Goal: Task Accomplishment & Management: Use online tool/utility

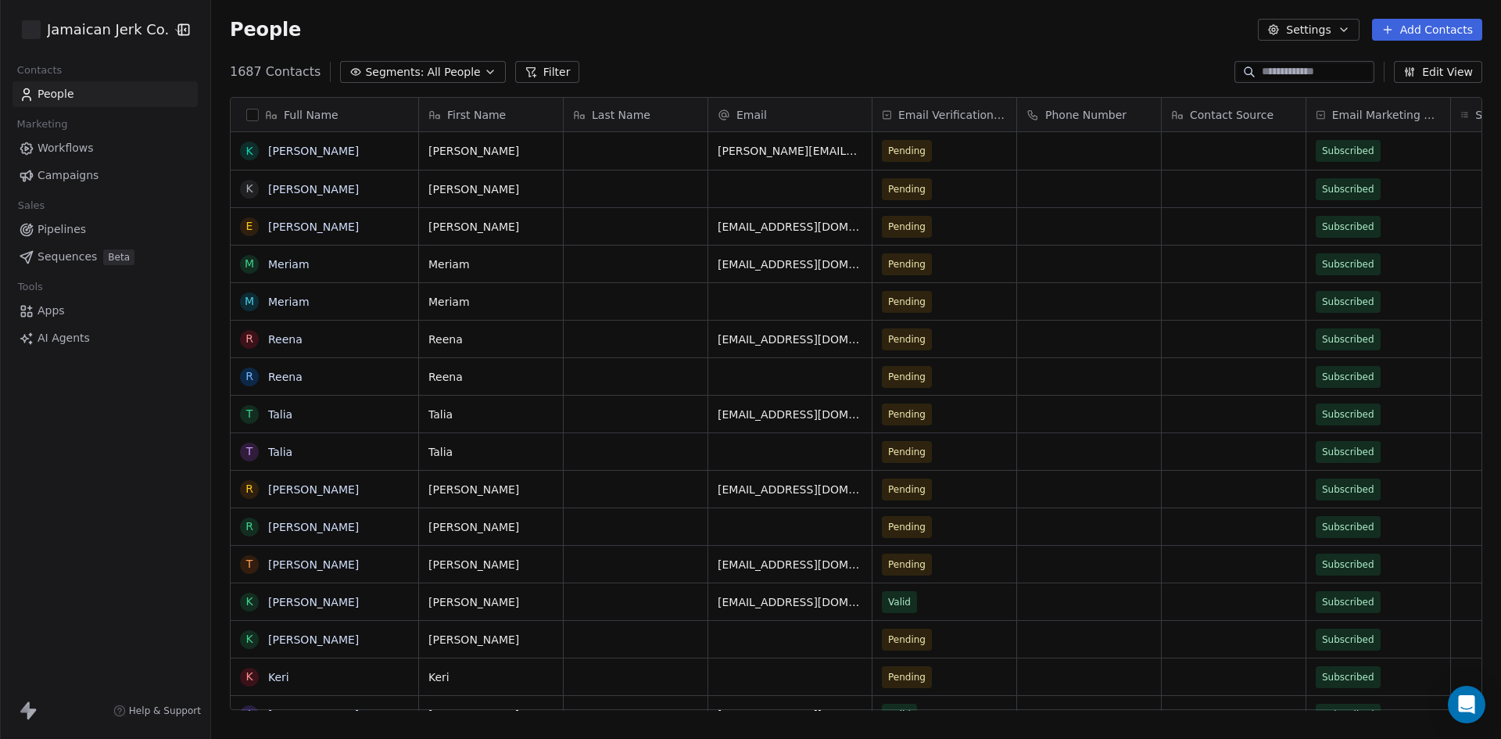
scroll to position [638, 1278]
click at [249, 306] on button "grid" at bounding box center [249, 302] width 13 height 13
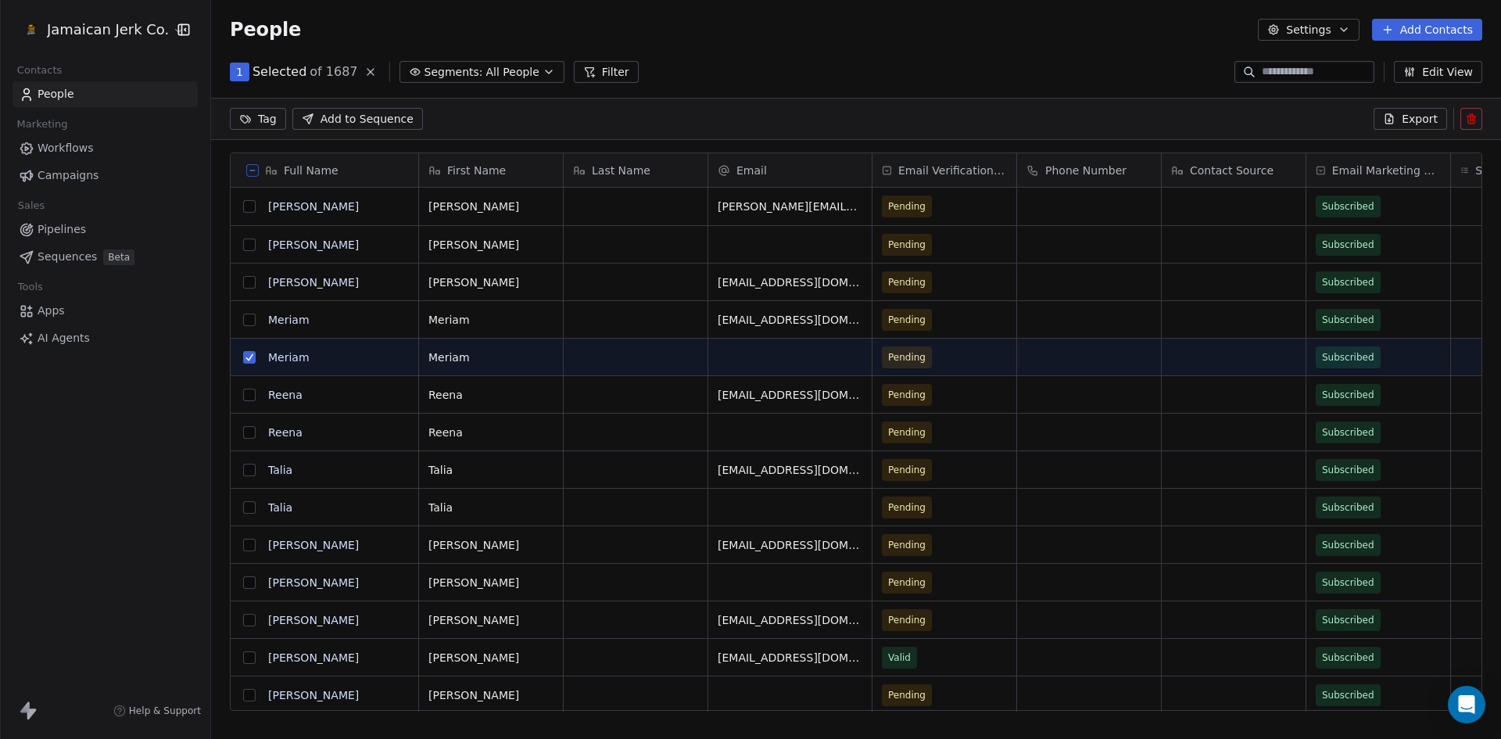
click at [246, 435] on button "grid" at bounding box center [249, 432] width 13 height 13
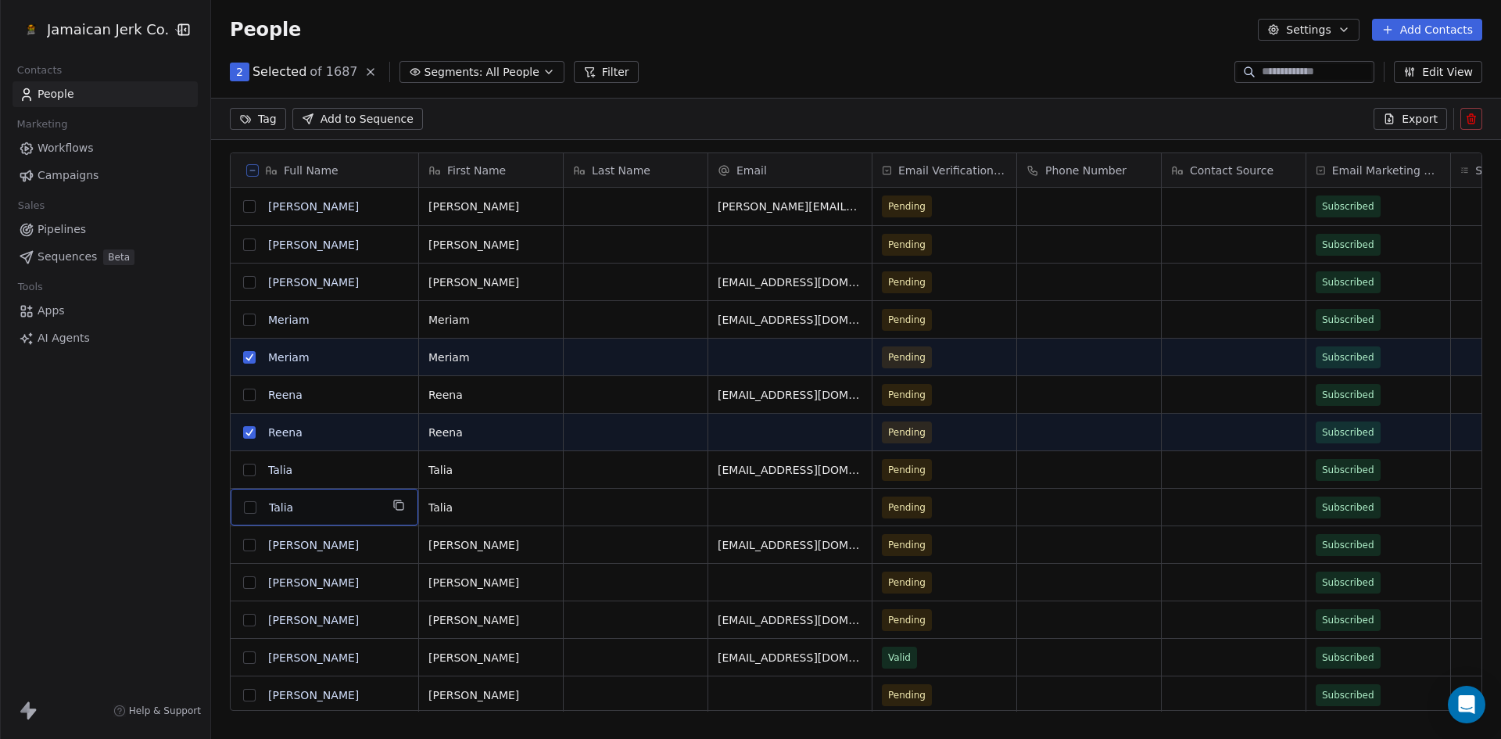
click at [249, 580] on button "grid" at bounding box center [249, 582] width 13 height 13
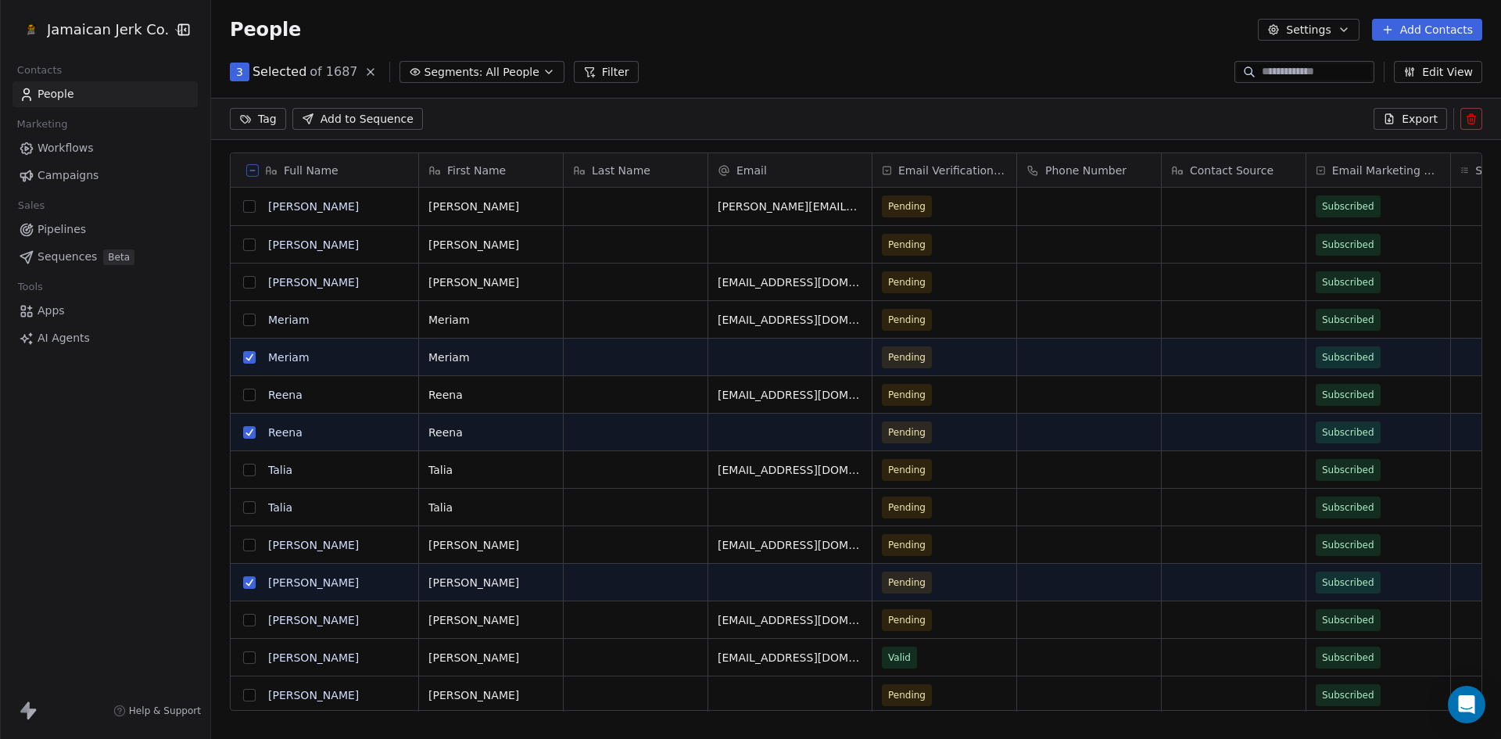
click at [248, 246] on button "grid" at bounding box center [249, 244] width 13 height 13
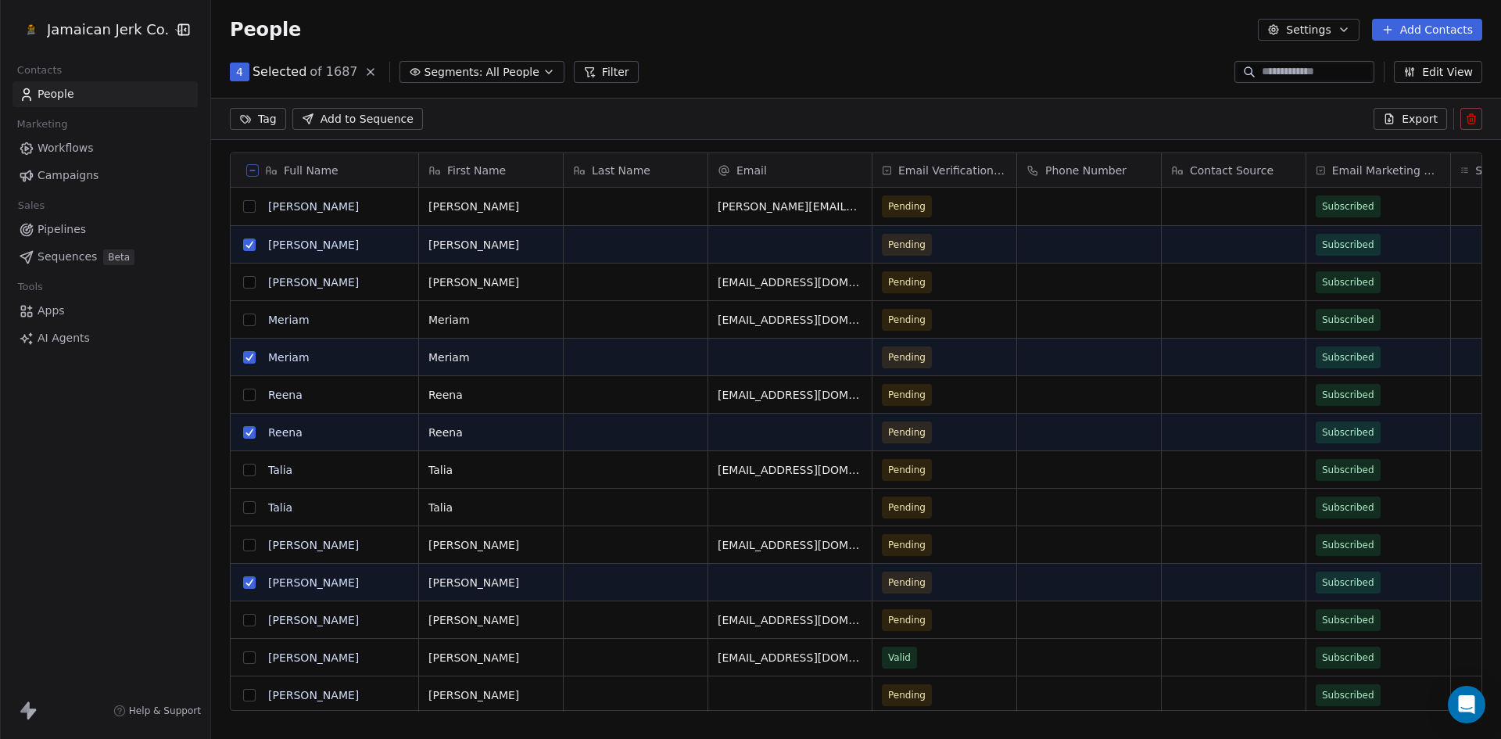
click at [250, 505] on button "grid" at bounding box center [249, 507] width 13 height 13
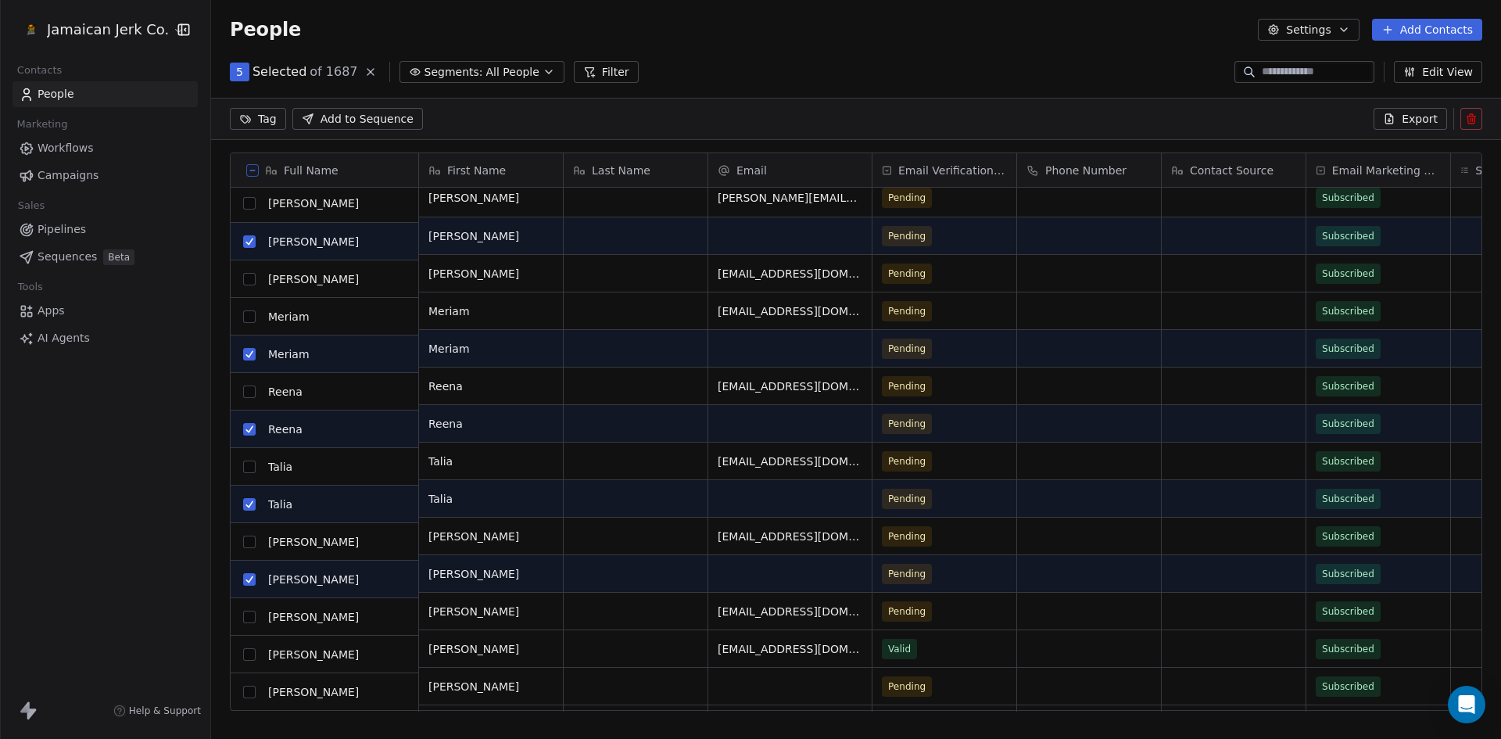
scroll to position [0, 0]
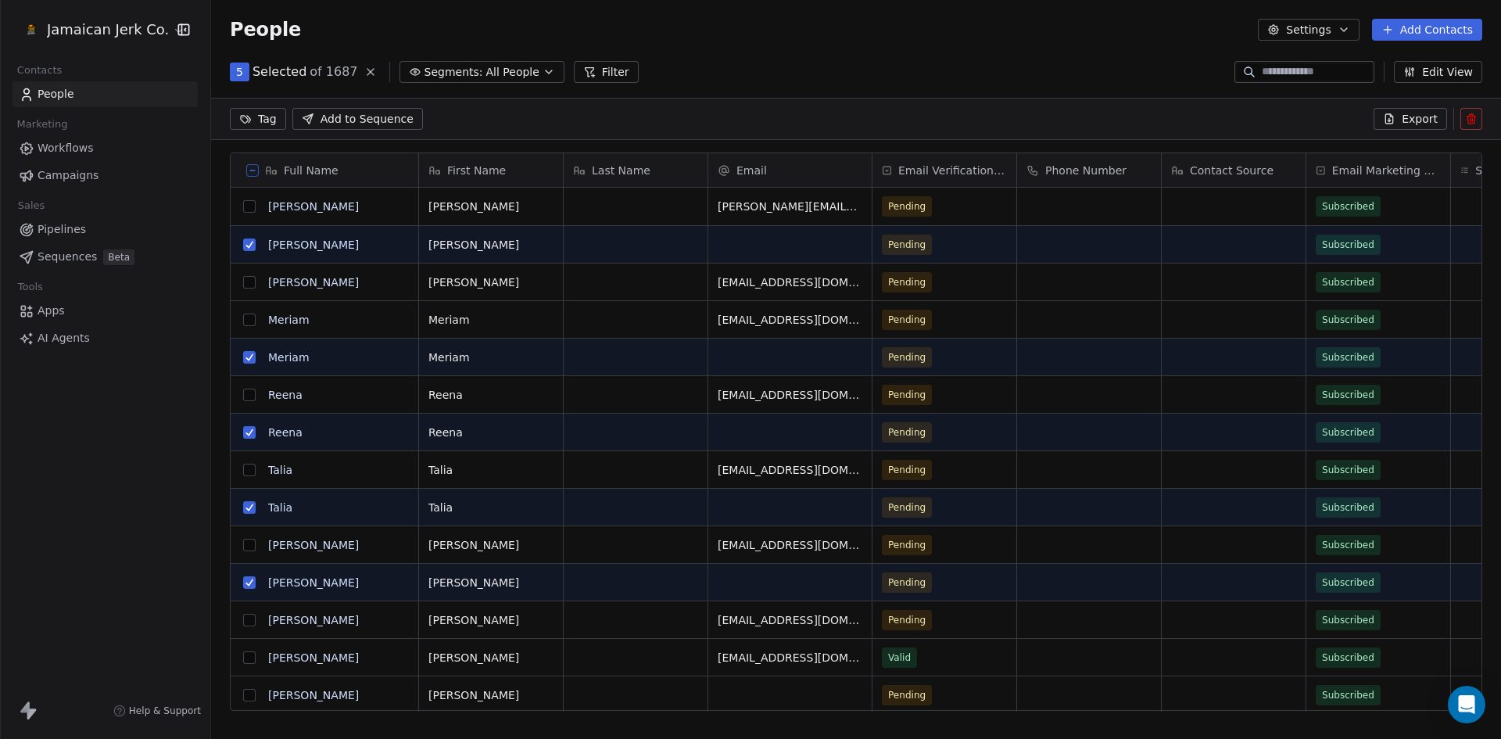
click at [1463, 123] on button at bounding box center [1472, 119] width 22 height 22
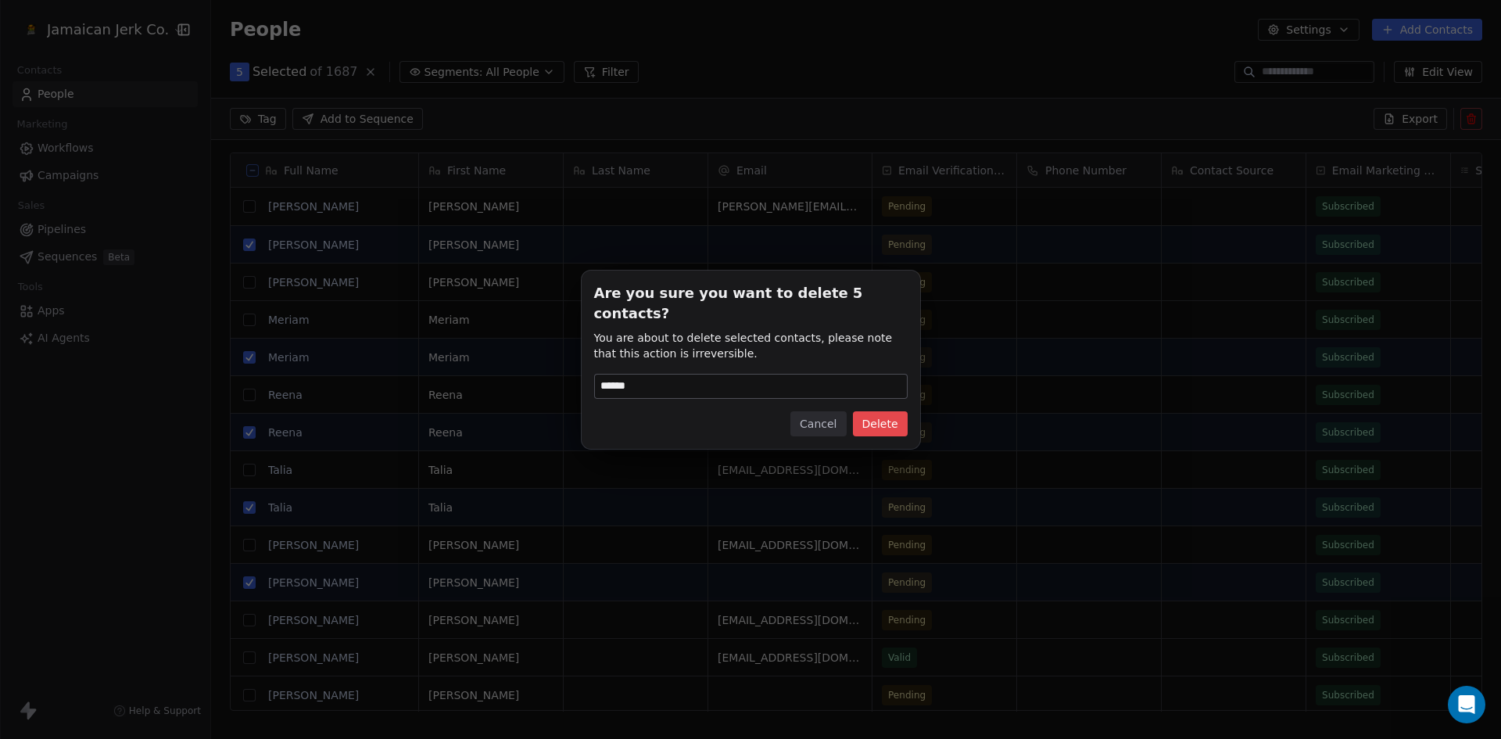
type input "******"
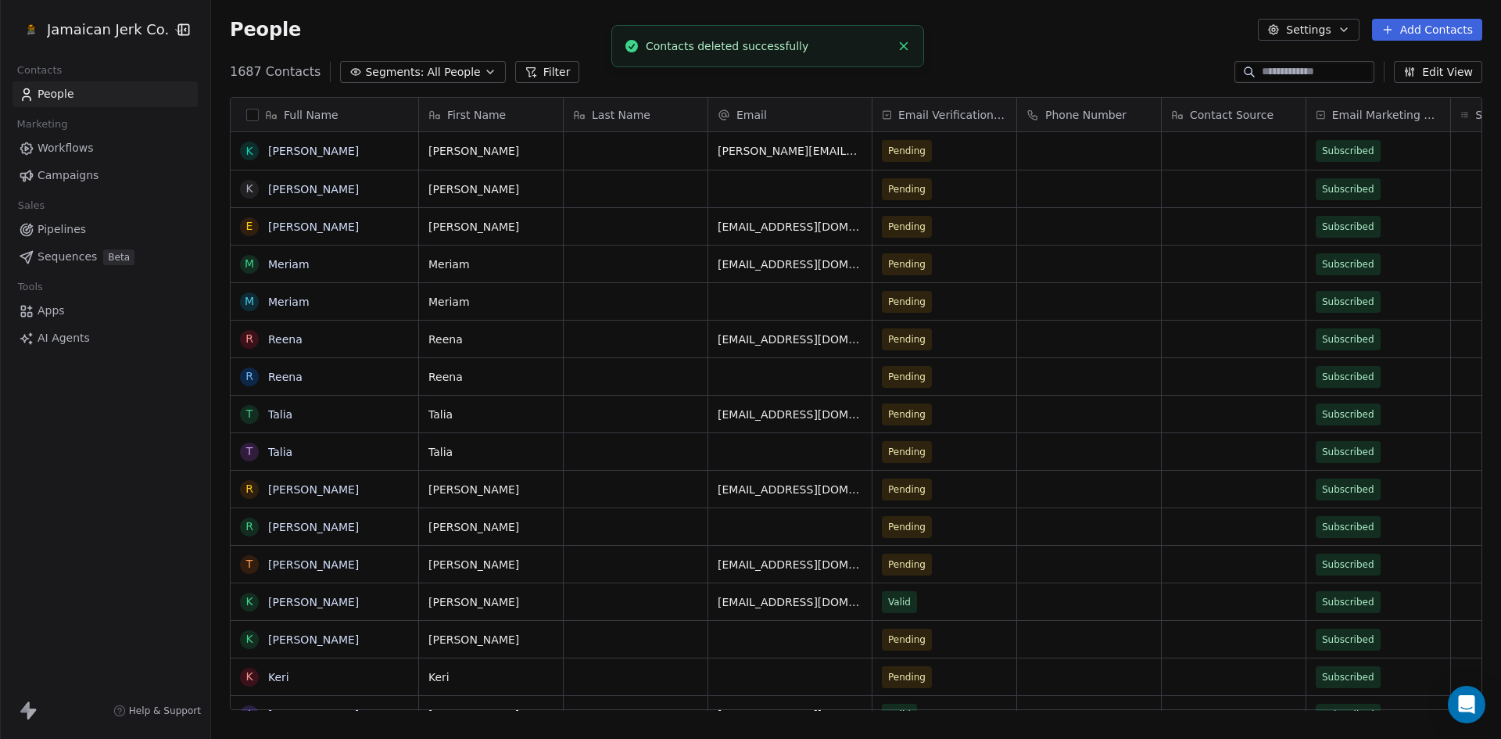
scroll to position [638, 1278]
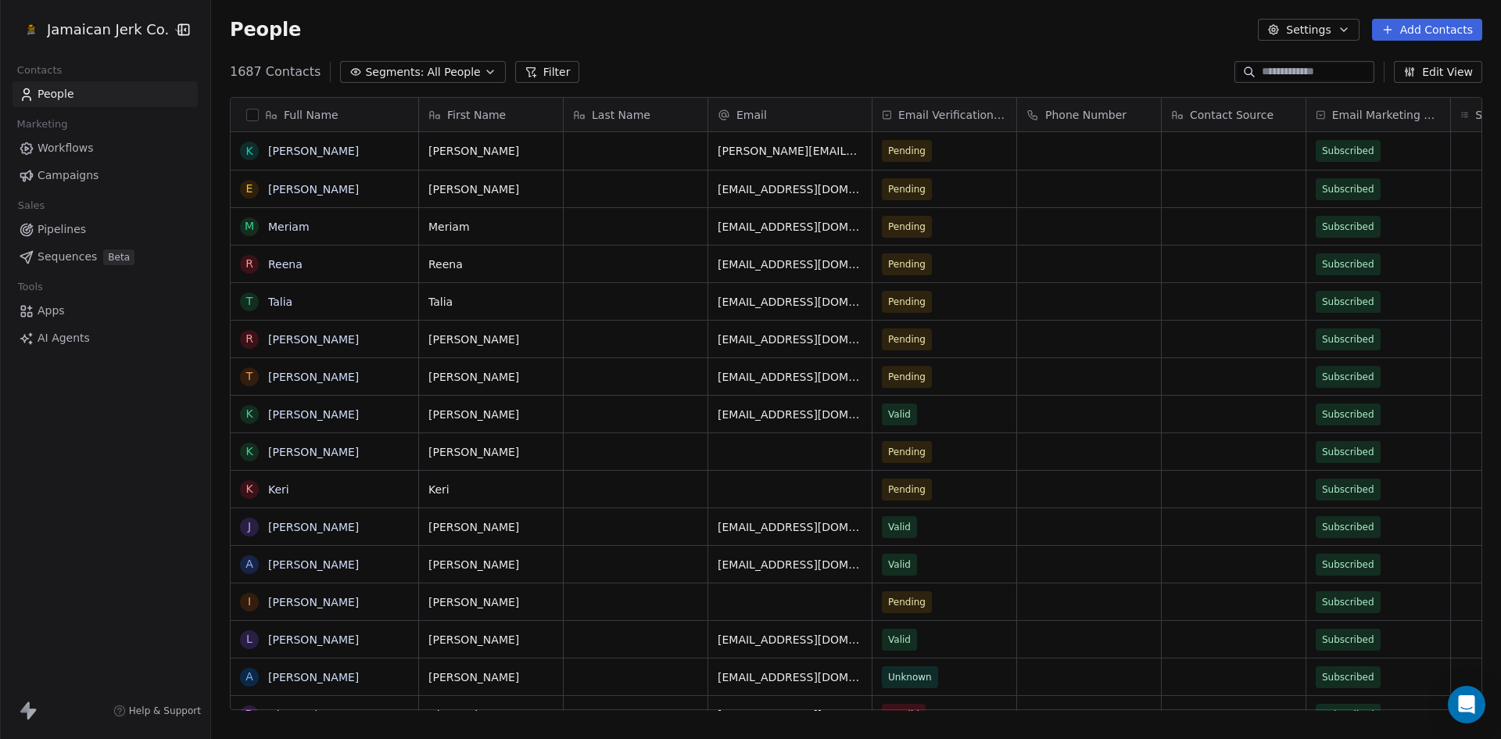
click at [38, 335] on span "AI Agents" at bounding box center [64, 338] width 52 height 16
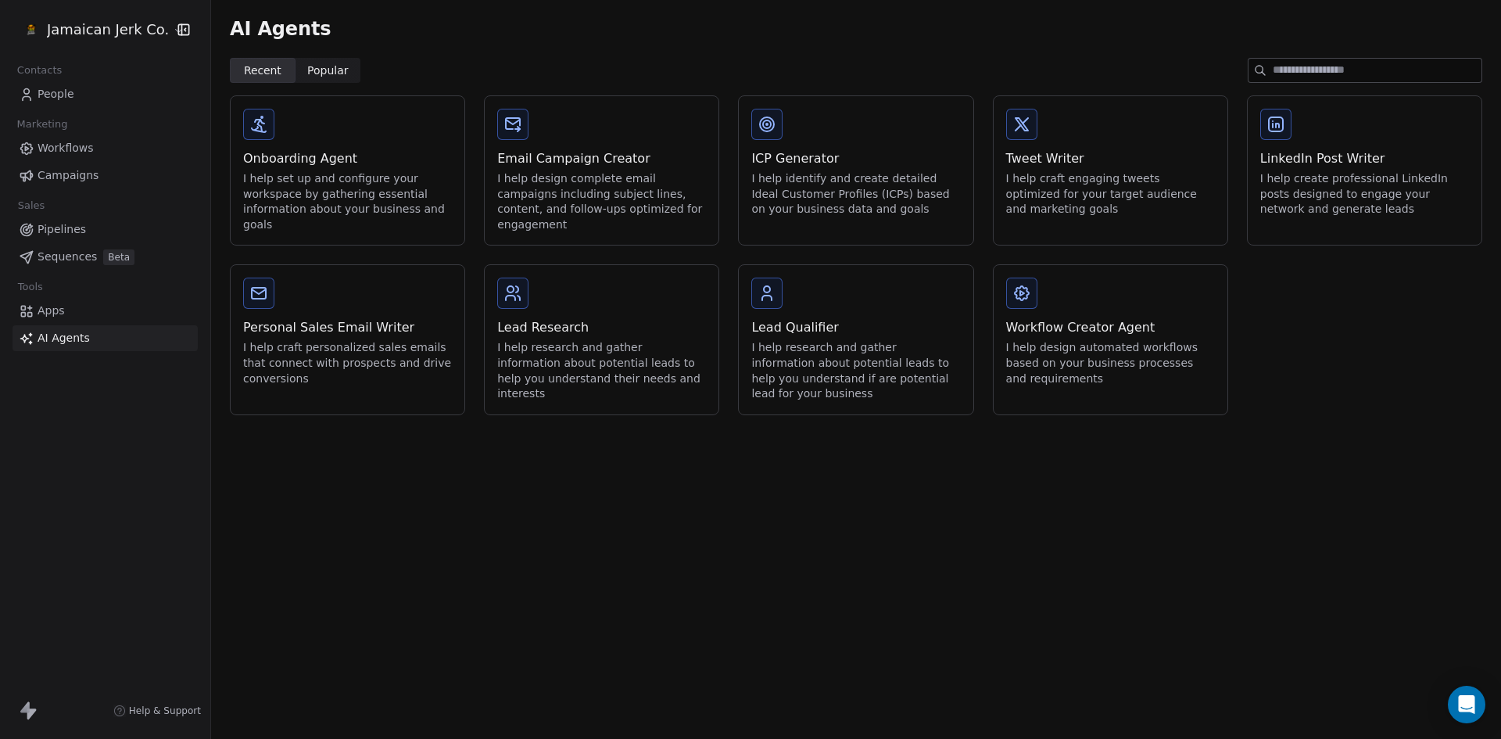
click at [46, 304] on span "Apps" at bounding box center [51, 311] width 27 height 16
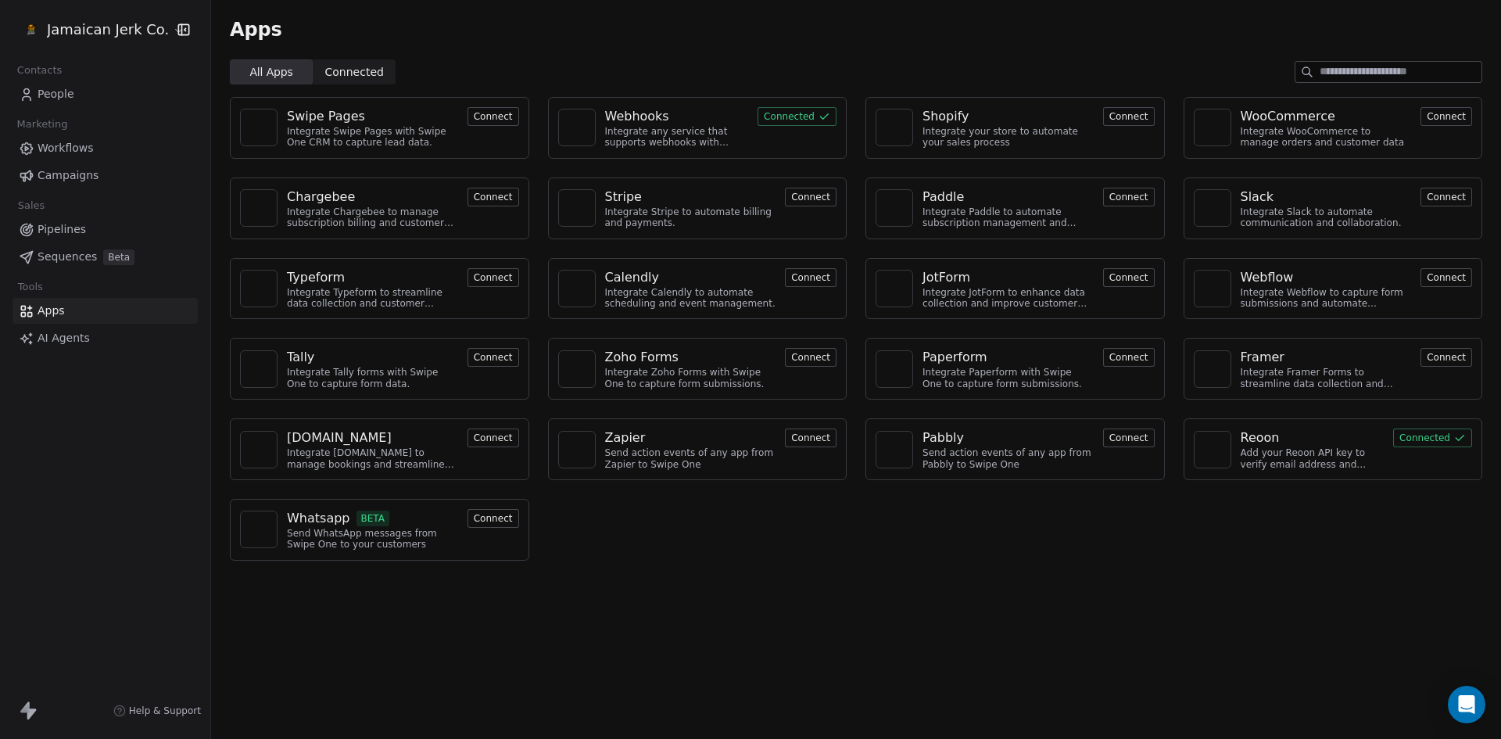
click at [624, 121] on div "Webhooks" at bounding box center [637, 116] width 64 height 19
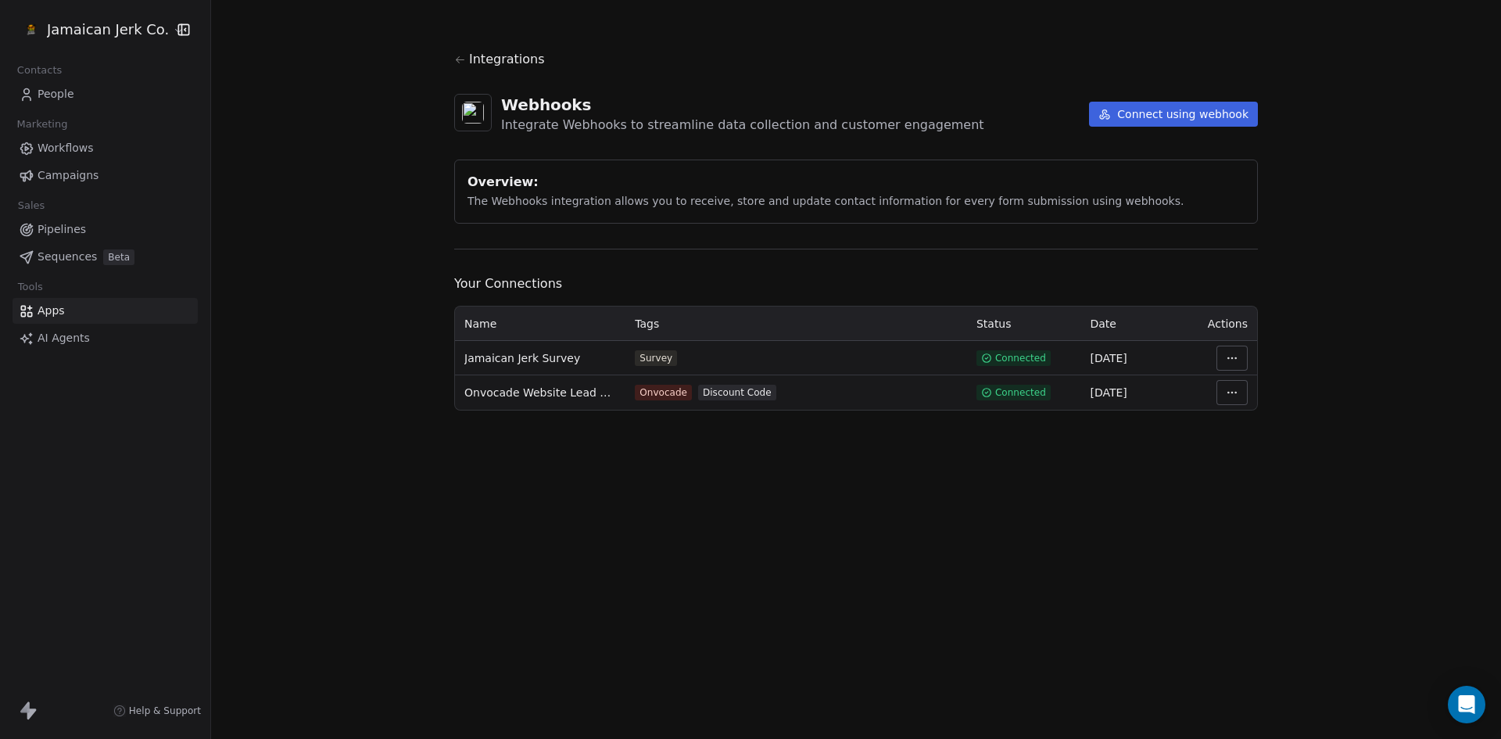
click at [1136, 117] on button "Connect using webhook" at bounding box center [1173, 114] width 169 height 25
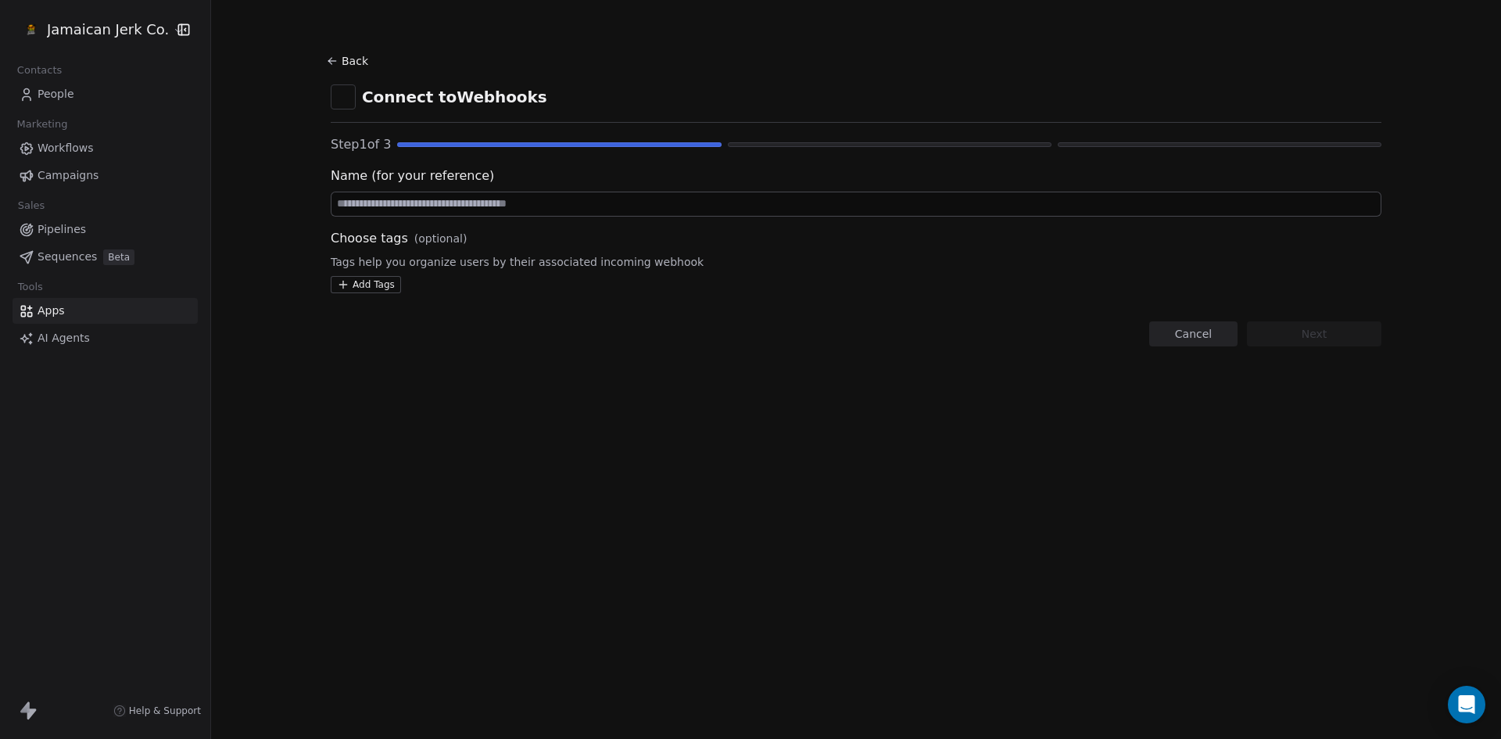
click at [515, 199] on input at bounding box center [856, 203] width 1049 height 23
type input "*******"
click at [1314, 335] on button "Next" at bounding box center [1314, 333] width 134 height 25
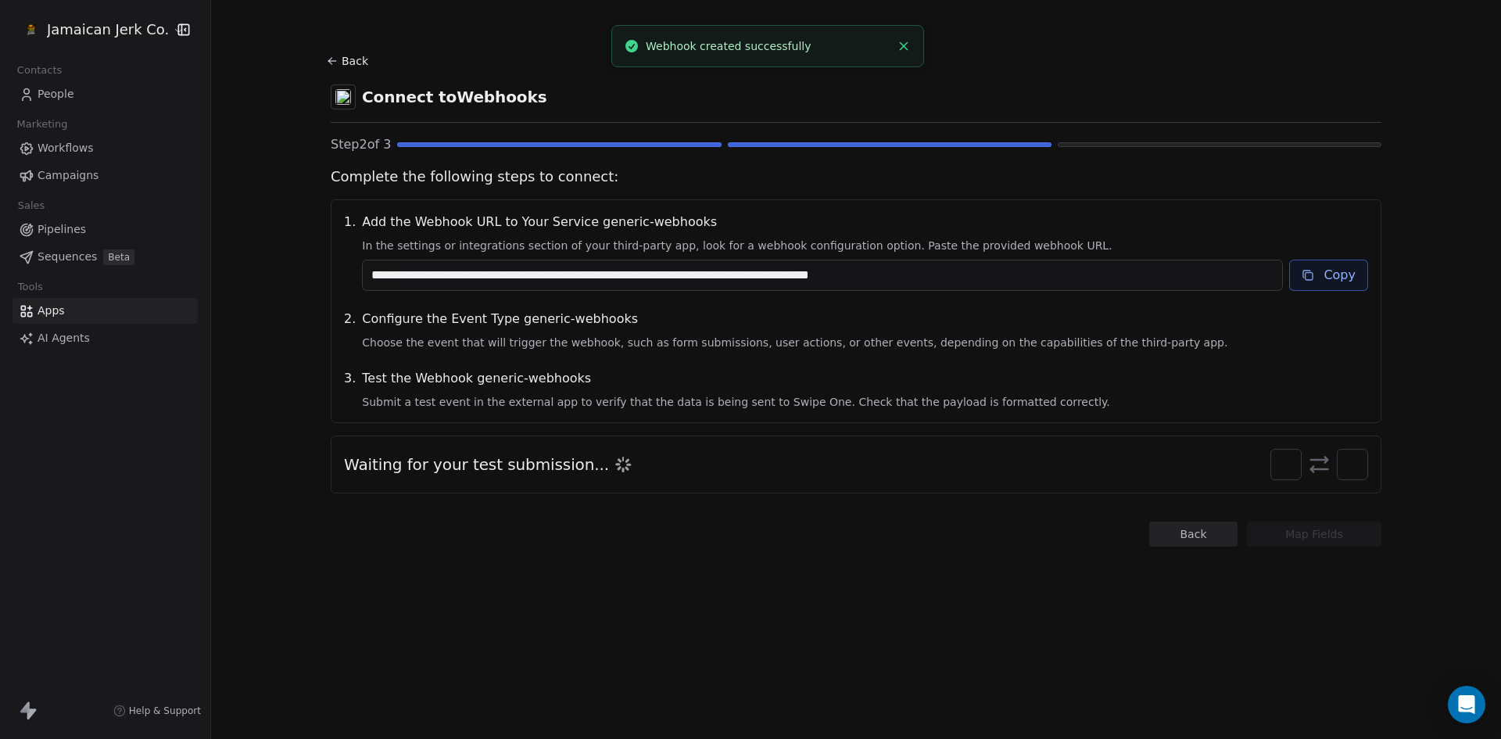
click at [1321, 278] on button "Copy" at bounding box center [1328, 275] width 79 height 31
click at [1341, 274] on button "Copy" at bounding box center [1328, 275] width 79 height 31
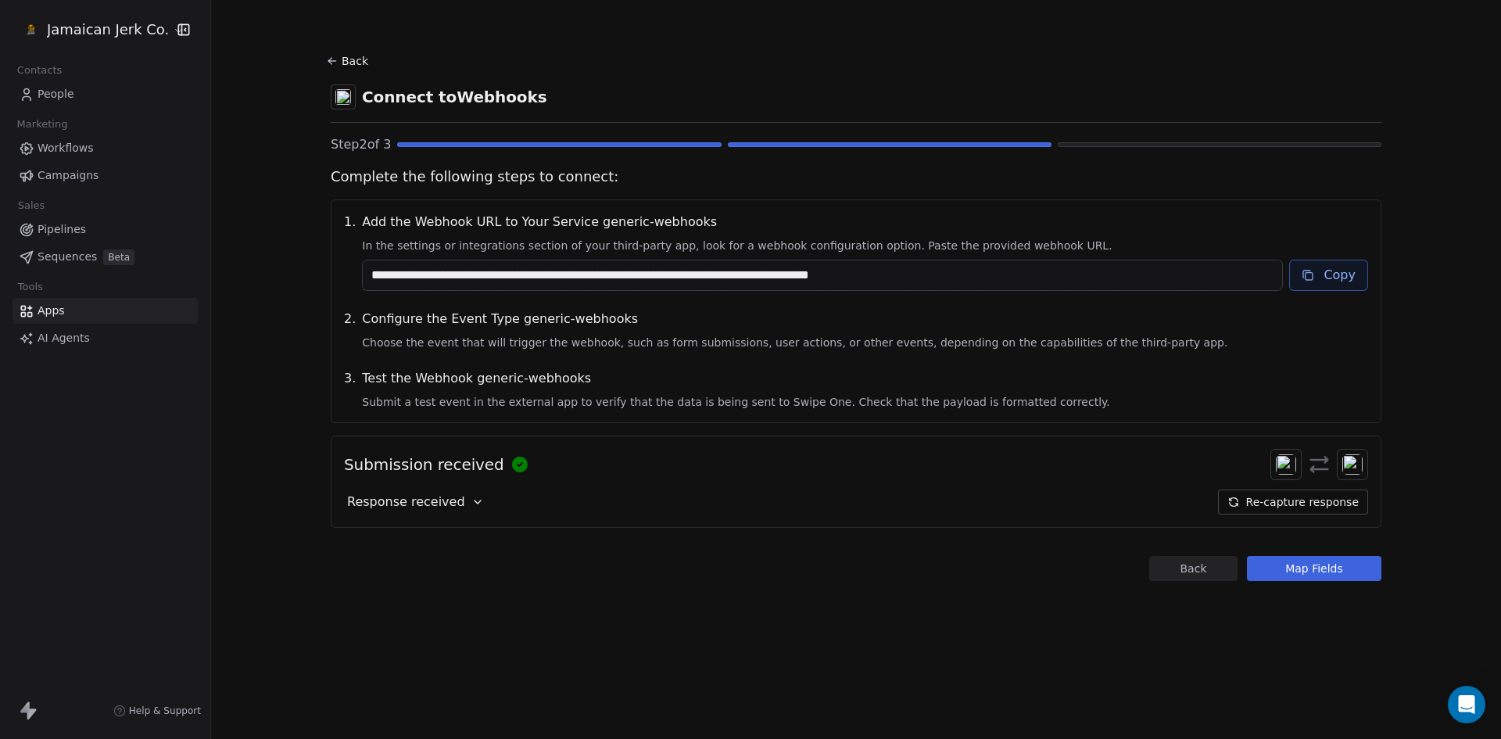
click at [1330, 561] on button "Map Fields" at bounding box center [1314, 568] width 134 height 25
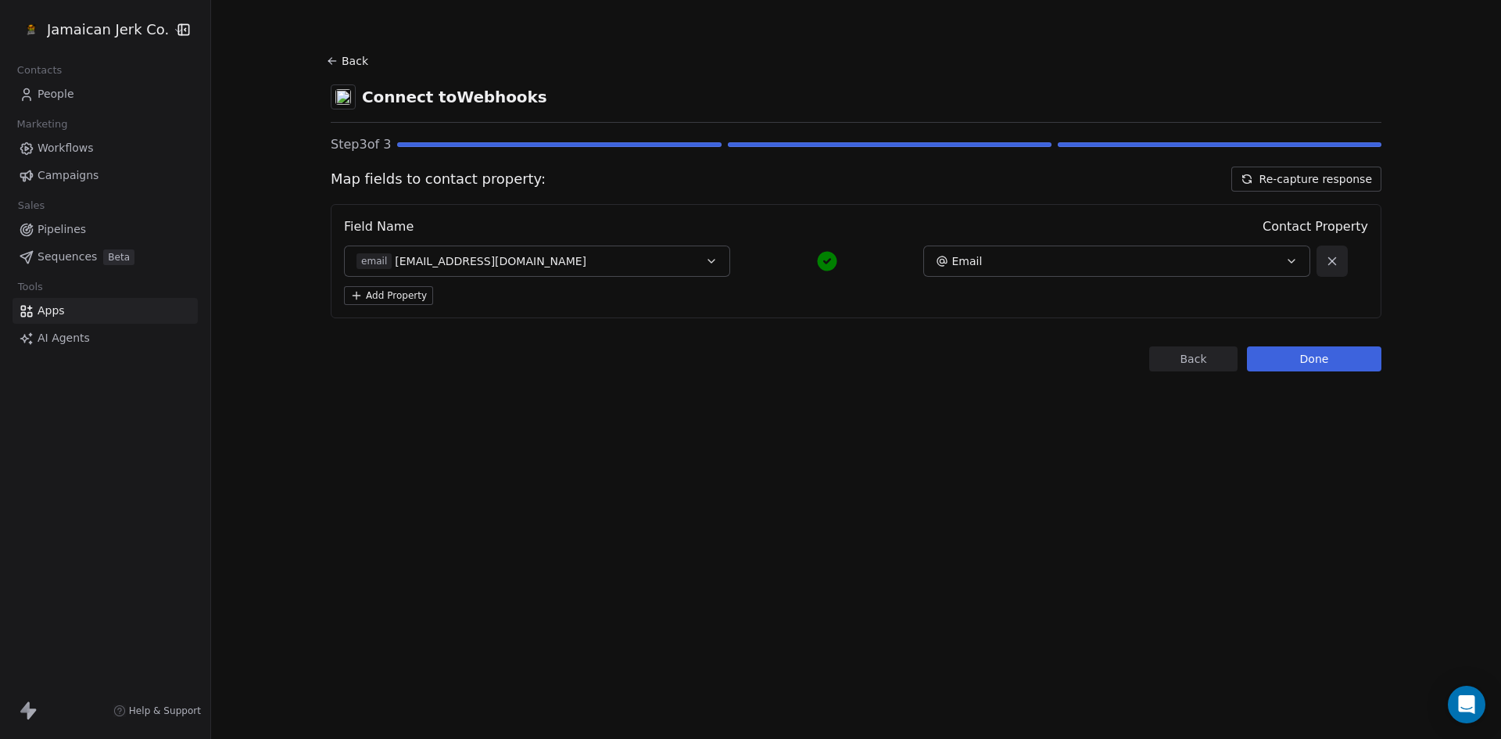
click at [1318, 371] on section "Back Connect to Webhooks Step 3 of 3 Map fields to contact property: Re-capture…" at bounding box center [856, 210] width 1126 height 421
click at [1307, 360] on button "Done" at bounding box center [1314, 358] width 134 height 25
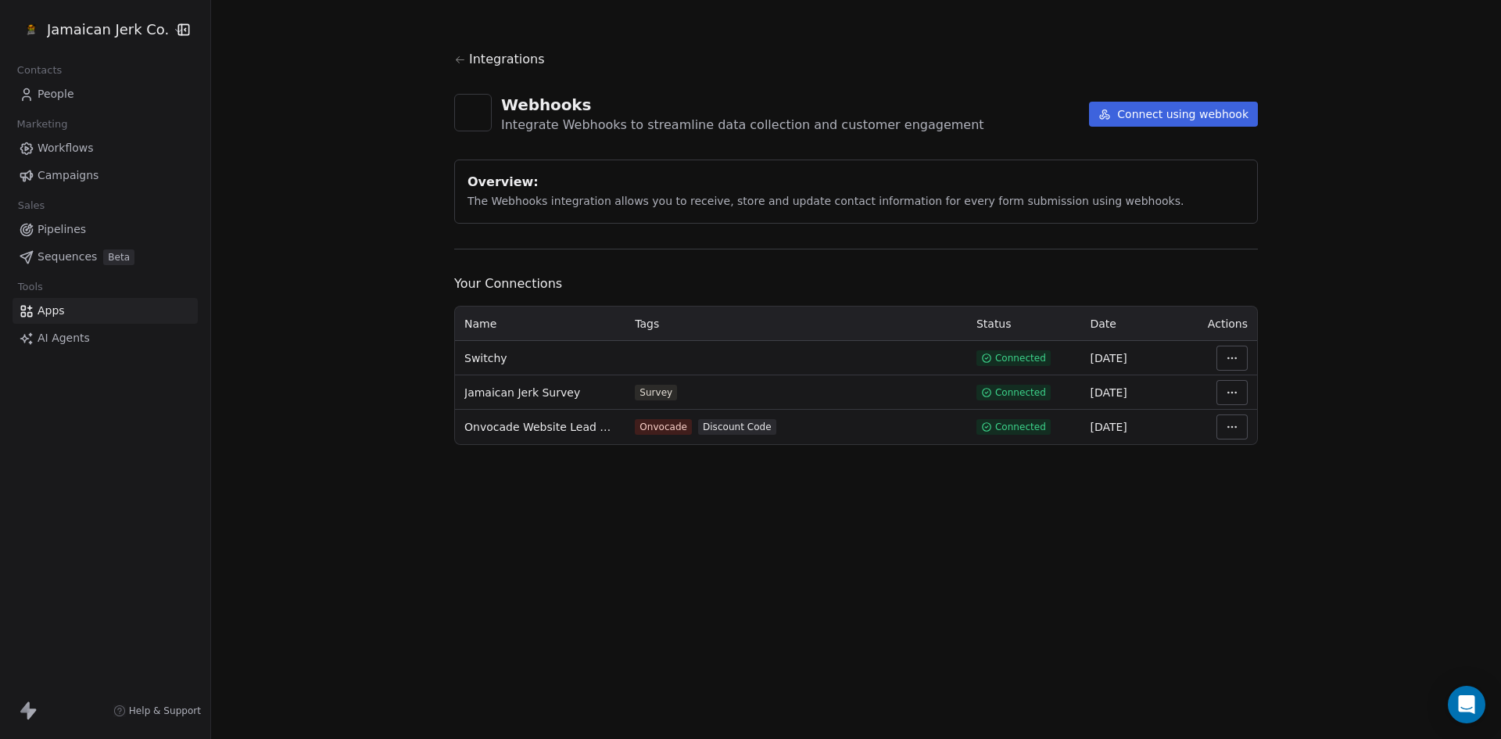
click at [1288, 200] on section "Integrations Webhooks Integrate Webhooks to streamline data collection and cust…" at bounding box center [856, 247] width 879 height 495
click at [61, 95] on span "People" at bounding box center [56, 94] width 37 height 16
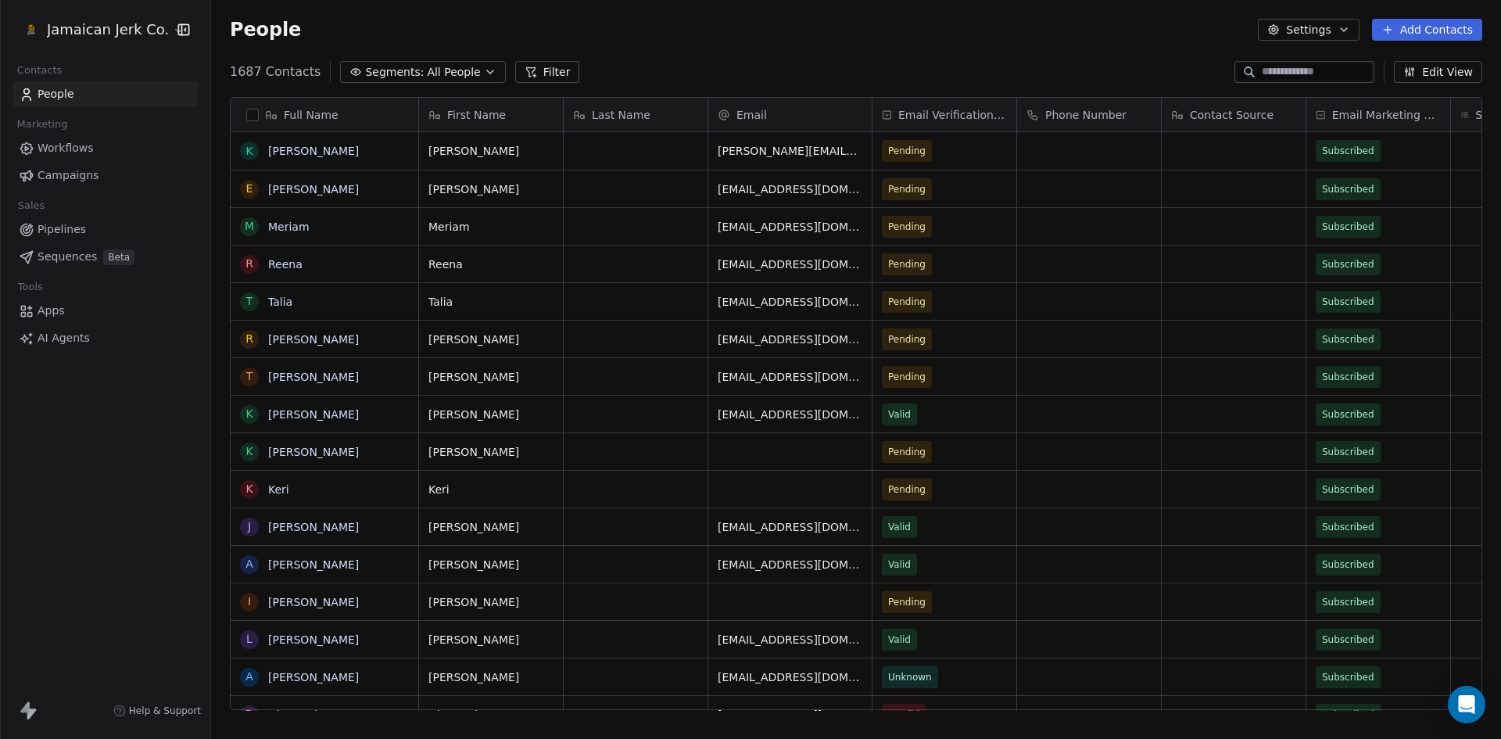
scroll to position [638, 1278]
